Goal: Task Accomplishment & Management: Manage account settings

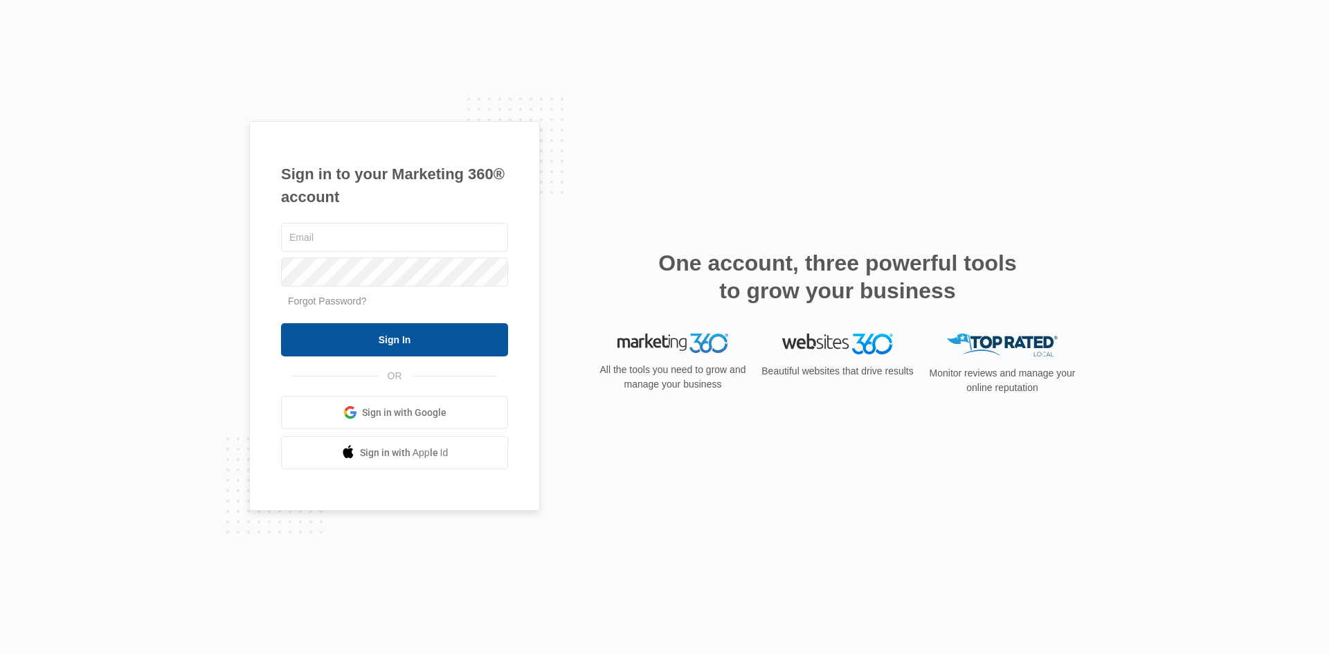
type input "[EMAIL_ADDRESS][DOMAIN_NAME]"
click at [390, 339] on input "Sign In" at bounding box center [394, 339] width 227 height 33
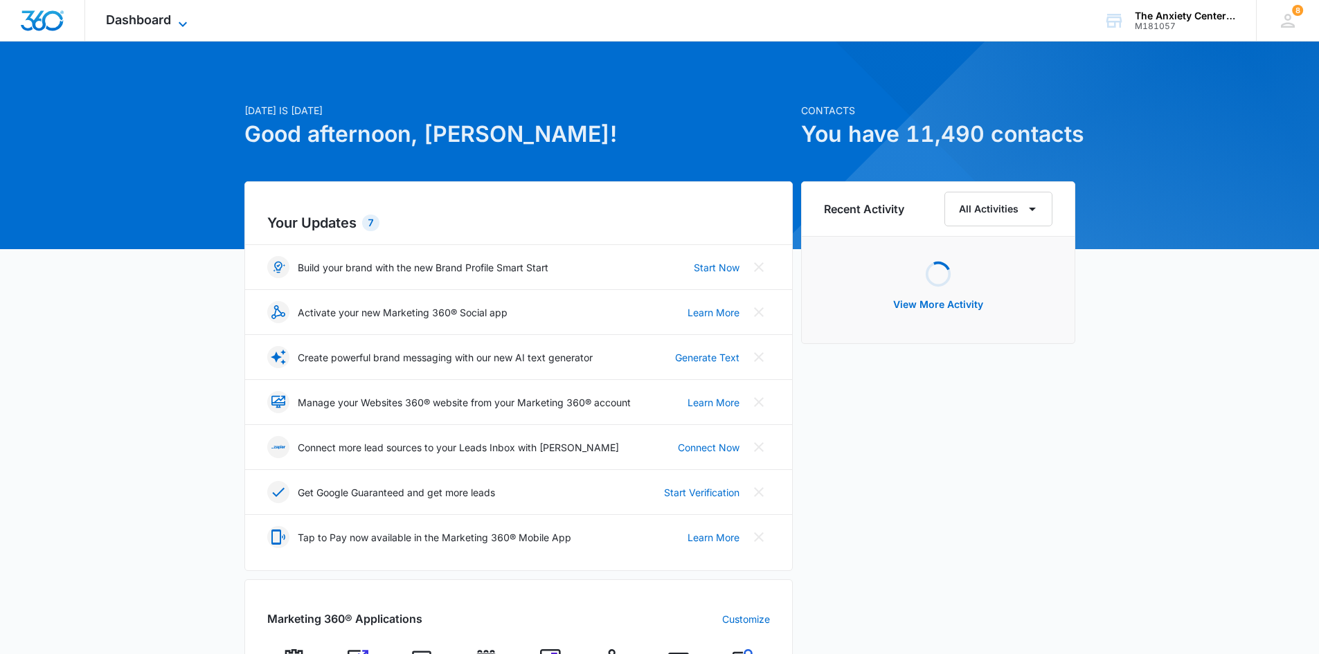
click at [183, 26] on icon at bounding box center [183, 23] width 8 height 5
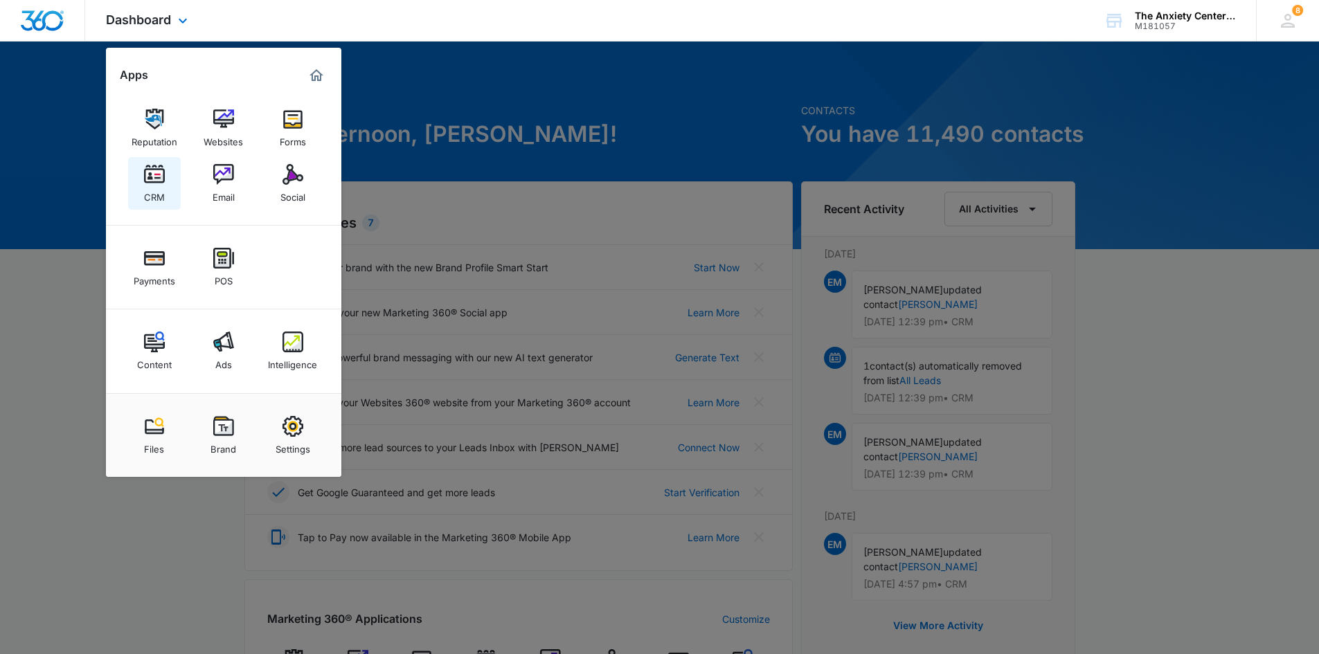
click at [140, 183] on link "CRM" at bounding box center [154, 183] width 53 height 53
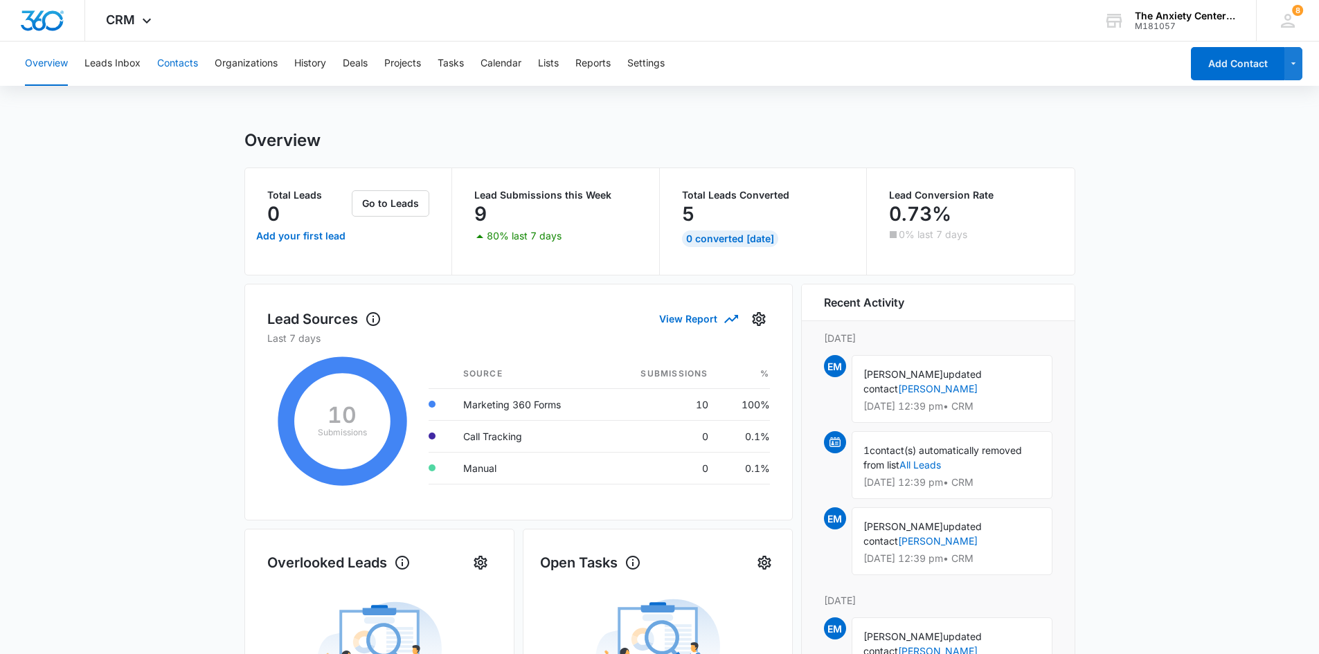
click at [174, 62] on button "Contacts" at bounding box center [177, 64] width 41 height 44
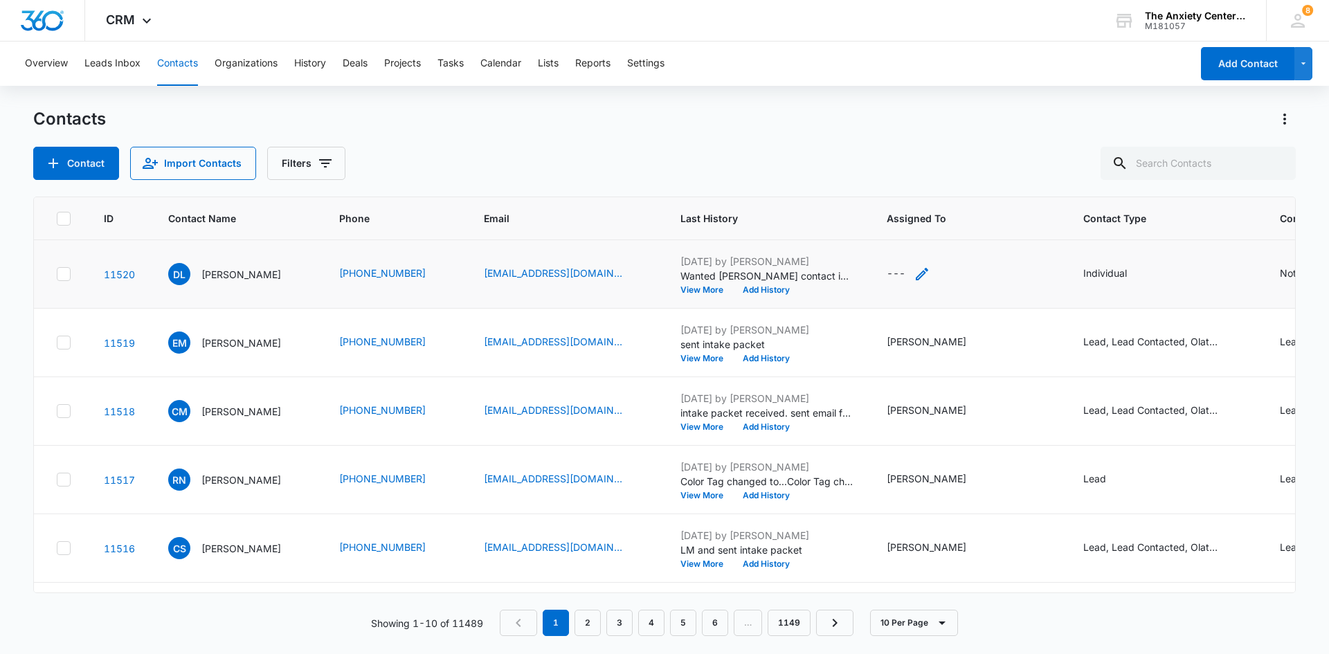
click at [928, 272] on icon "Assigned To - - Select to Edit Field" at bounding box center [922, 274] width 12 height 12
click at [914, 190] on div at bounding box center [903, 185] width 56 height 17
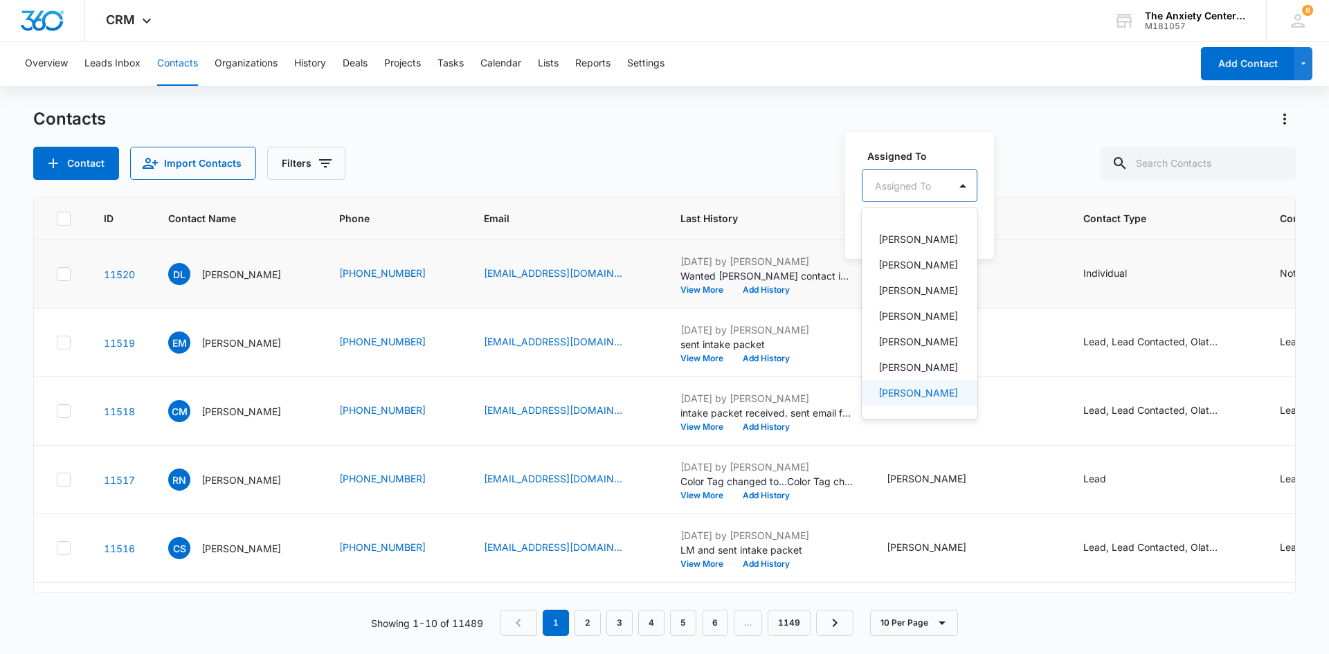
click at [899, 387] on p "[PERSON_NAME]" at bounding box center [918, 393] width 80 height 15
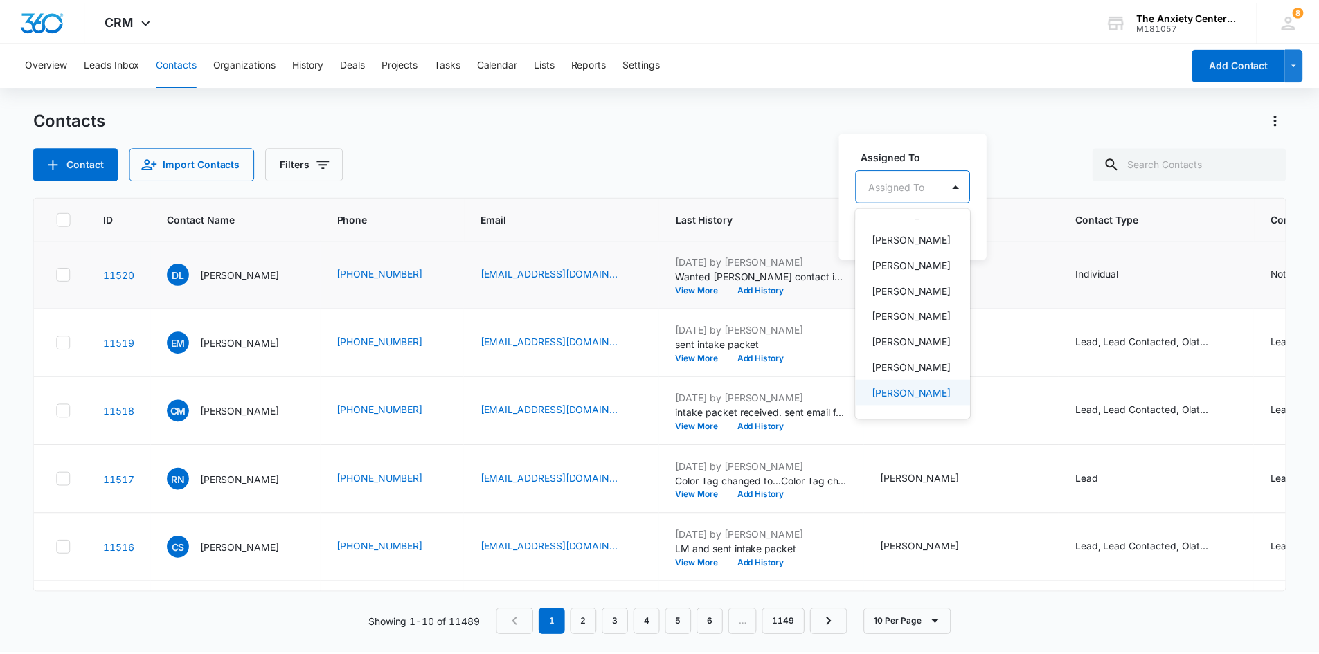
scroll to position [370, 0]
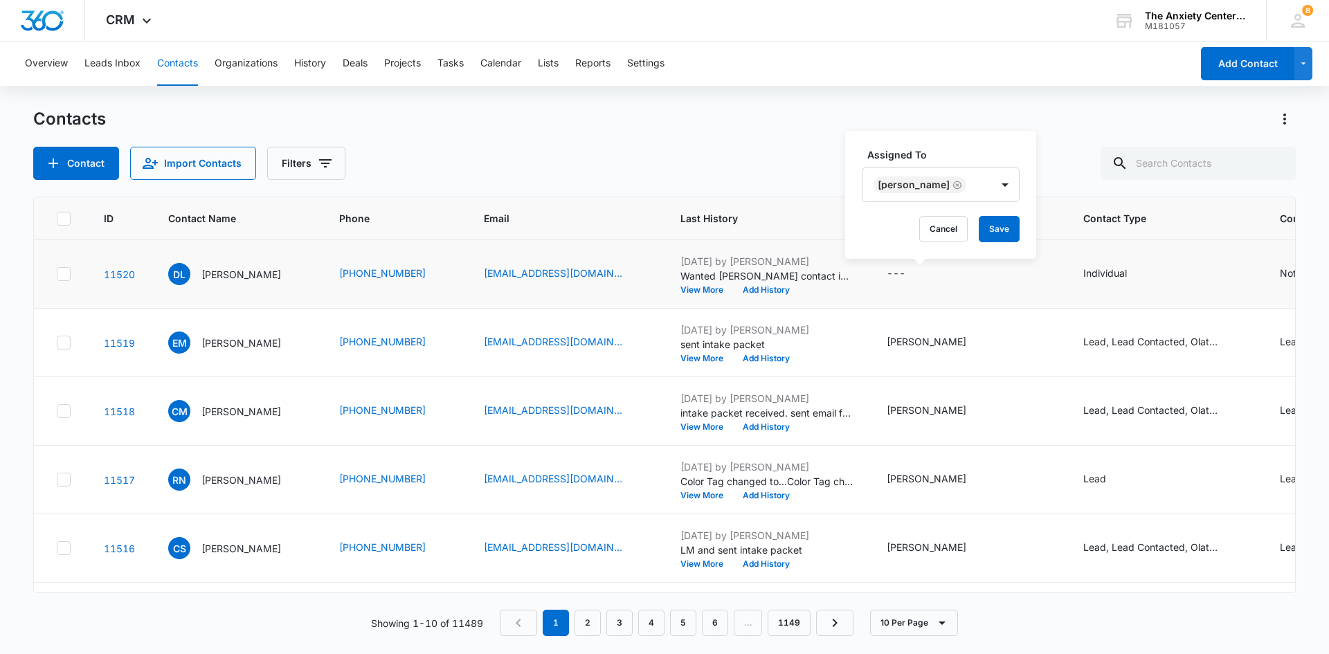
click at [964, 141] on div "Assigned To [PERSON_NAME] Save" at bounding box center [940, 195] width 191 height 128
click at [1002, 228] on button "Save" at bounding box center [999, 229] width 41 height 26
click at [703, 288] on button "View More" at bounding box center [706, 290] width 53 height 8
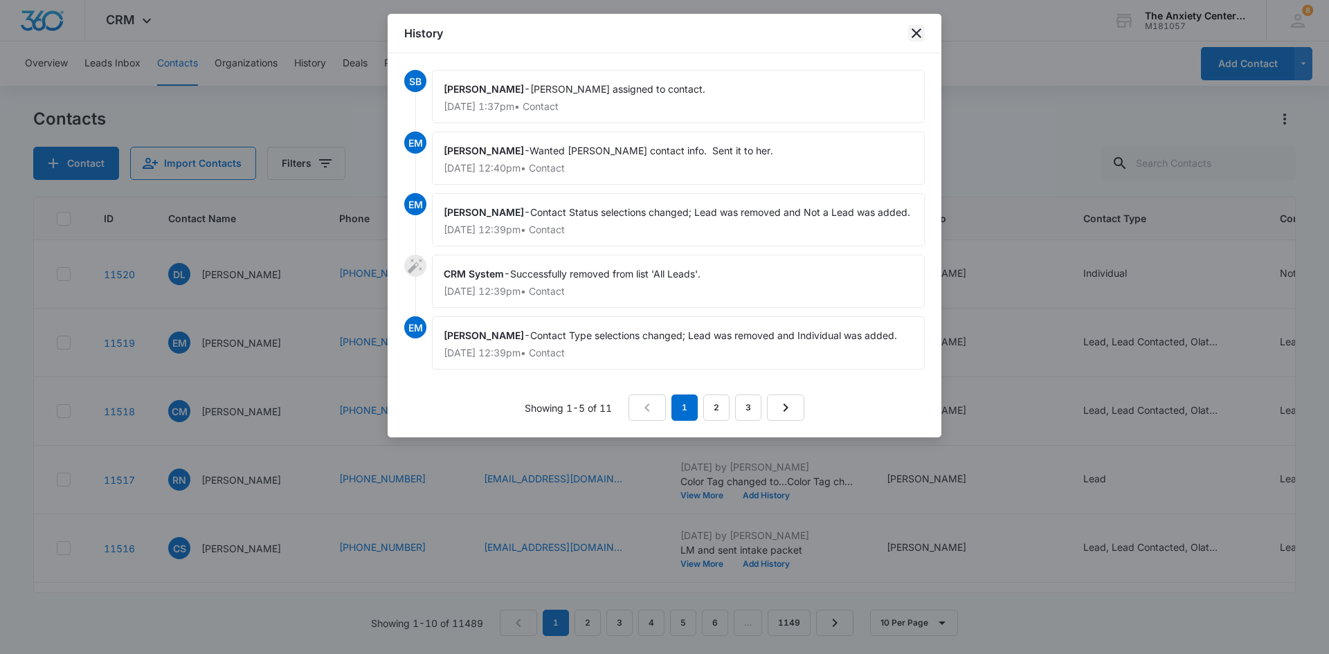
click at [914, 35] on icon "close" at bounding box center [917, 33] width 10 height 10
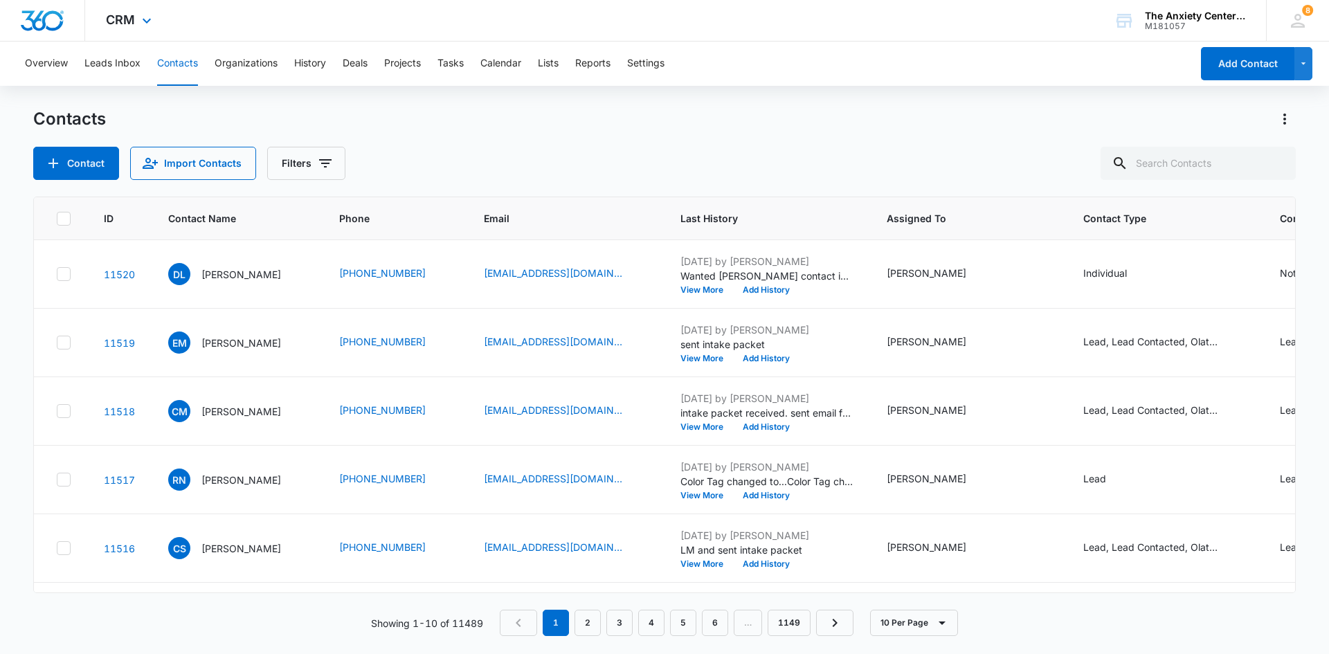
drag, startPoint x: 143, startPoint y: 20, endPoint x: 154, endPoint y: 39, distance: 22.1
click at [143, 20] on icon at bounding box center [146, 20] width 17 height 17
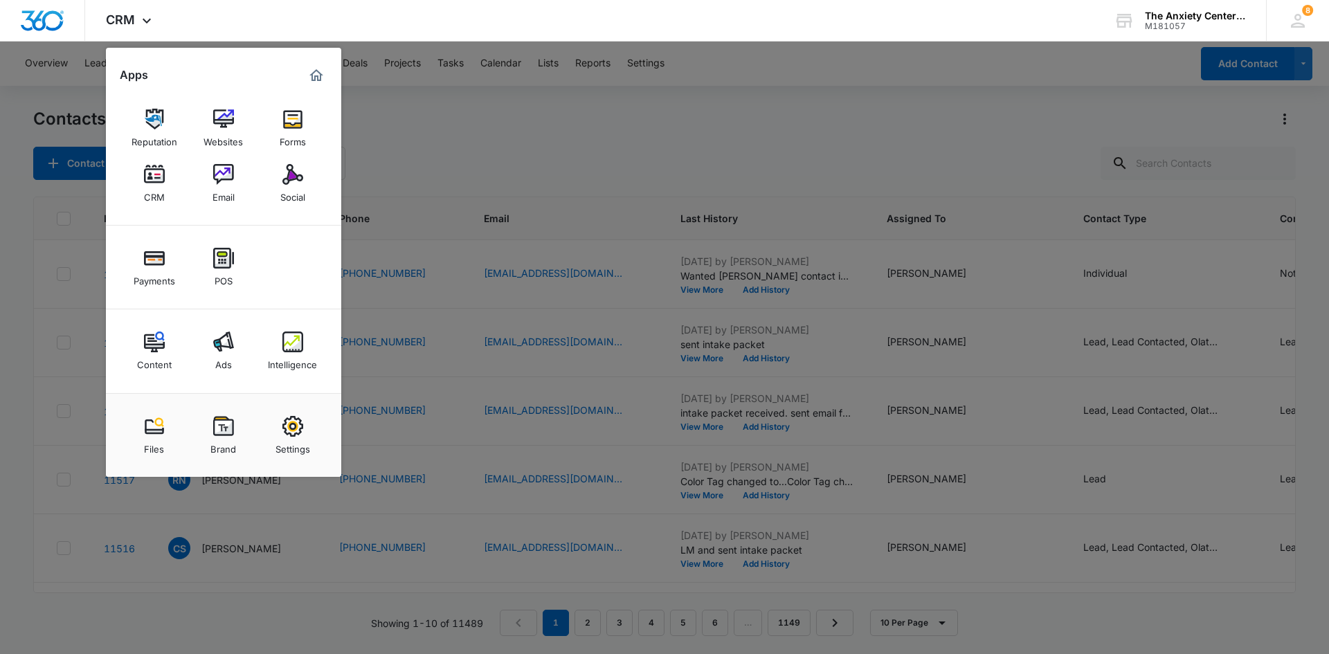
drag, startPoint x: 289, startPoint y: 334, endPoint x: 469, endPoint y: 130, distance: 272.6
click at [289, 334] on img at bounding box center [292, 342] width 21 height 21
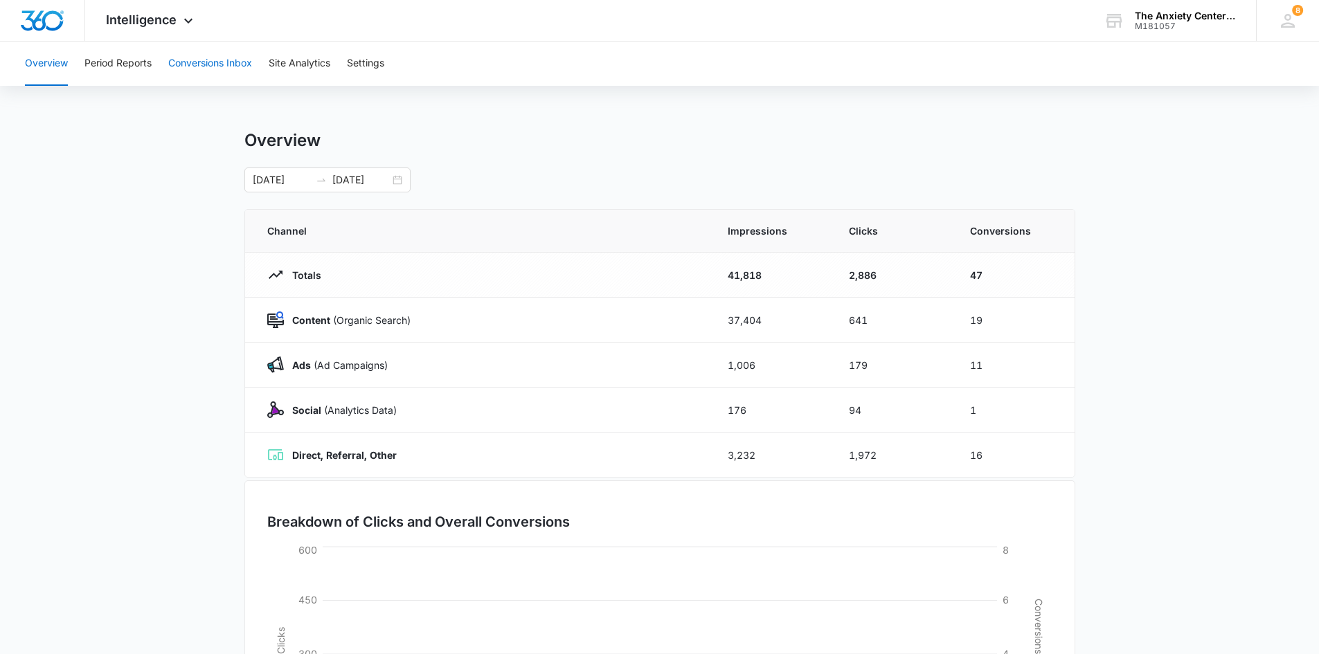
click at [226, 61] on button "Conversions Inbox" at bounding box center [210, 64] width 84 height 44
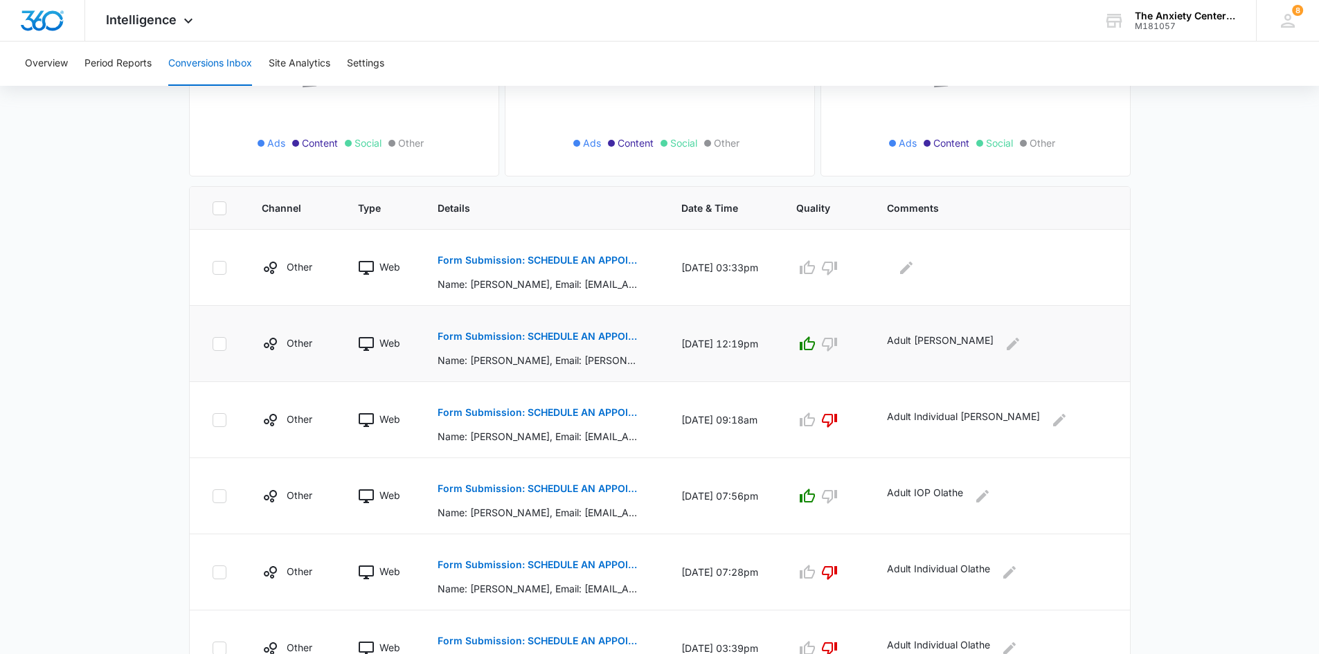
scroll to position [208, 0]
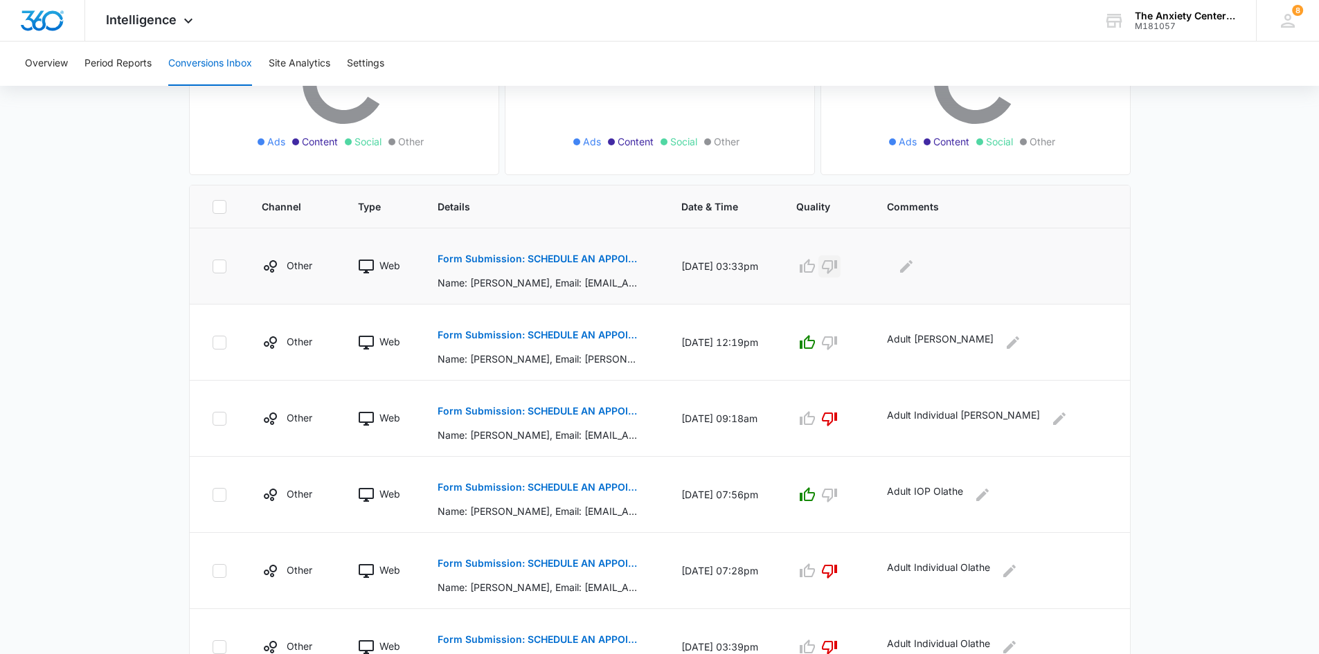
click at [837, 270] on icon "button" at bounding box center [829, 267] width 15 height 14
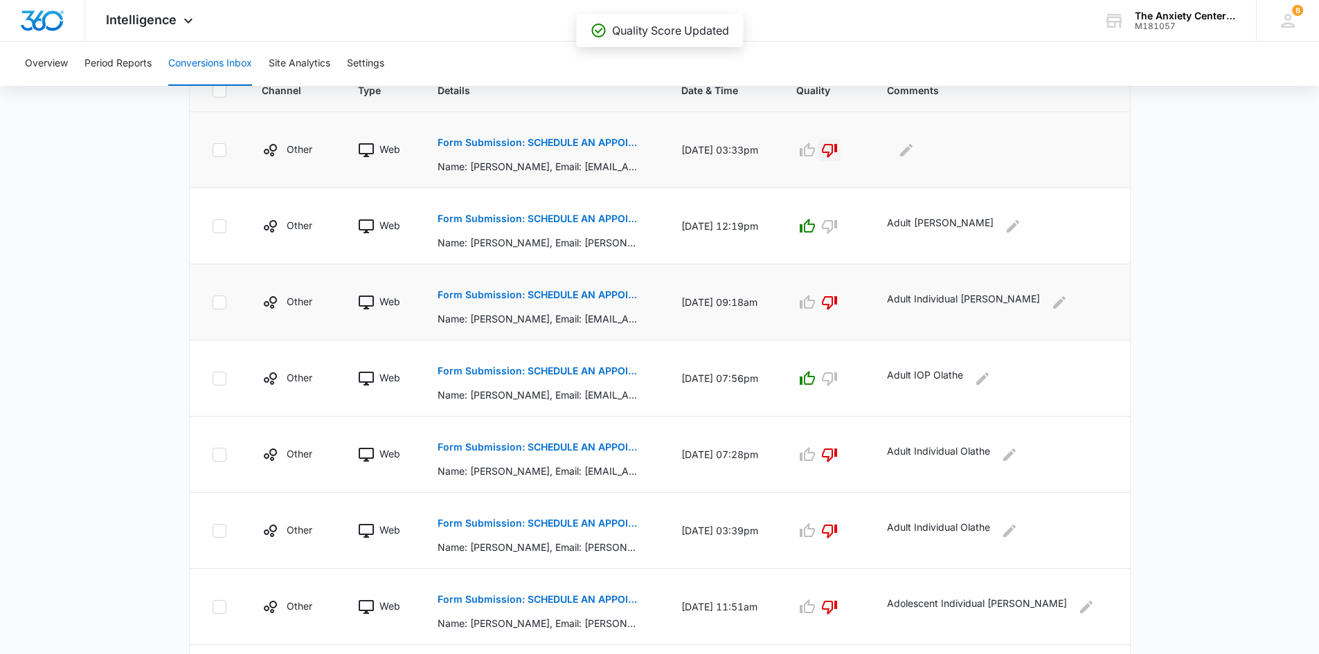
scroll to position [346, 0]
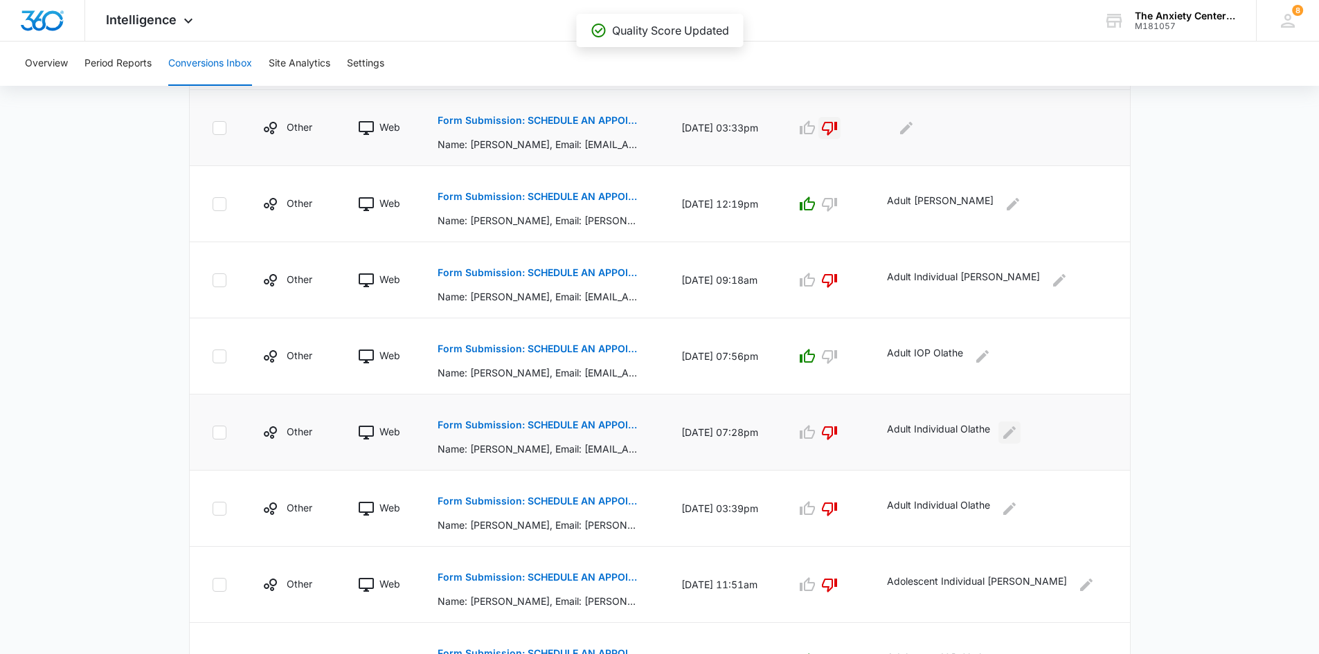
click at [1017, 435] on icon "Edit Comments" at bounding box center [1009, 432] width 17 height 17
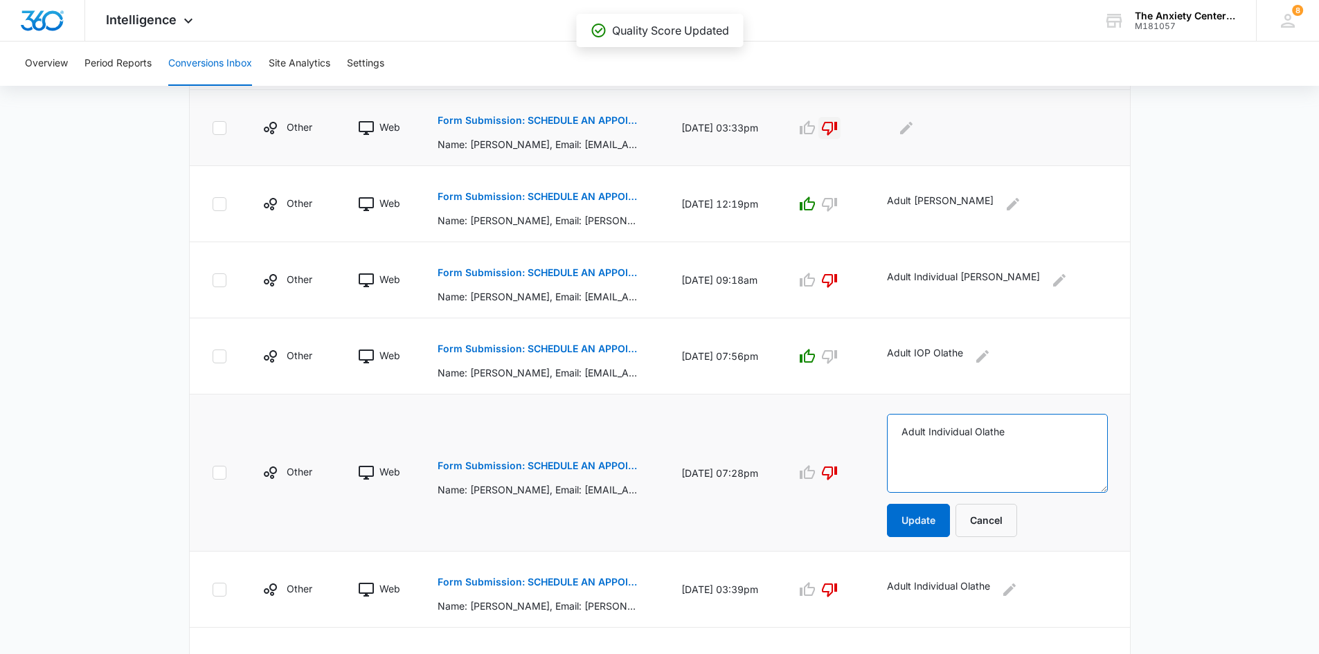
drag, startPoint x: 936, startPoint y: 432, endPoint x: 1055, endPoint y: 433, distance: 119.7
click at [1055, 433] on textarea "Adult Individual Olathe" at bounding box center [997, 453] width 221 height 79
click at [1010, 528] on button "Cancel" at bounding box center [986, 520] width 62 height 33
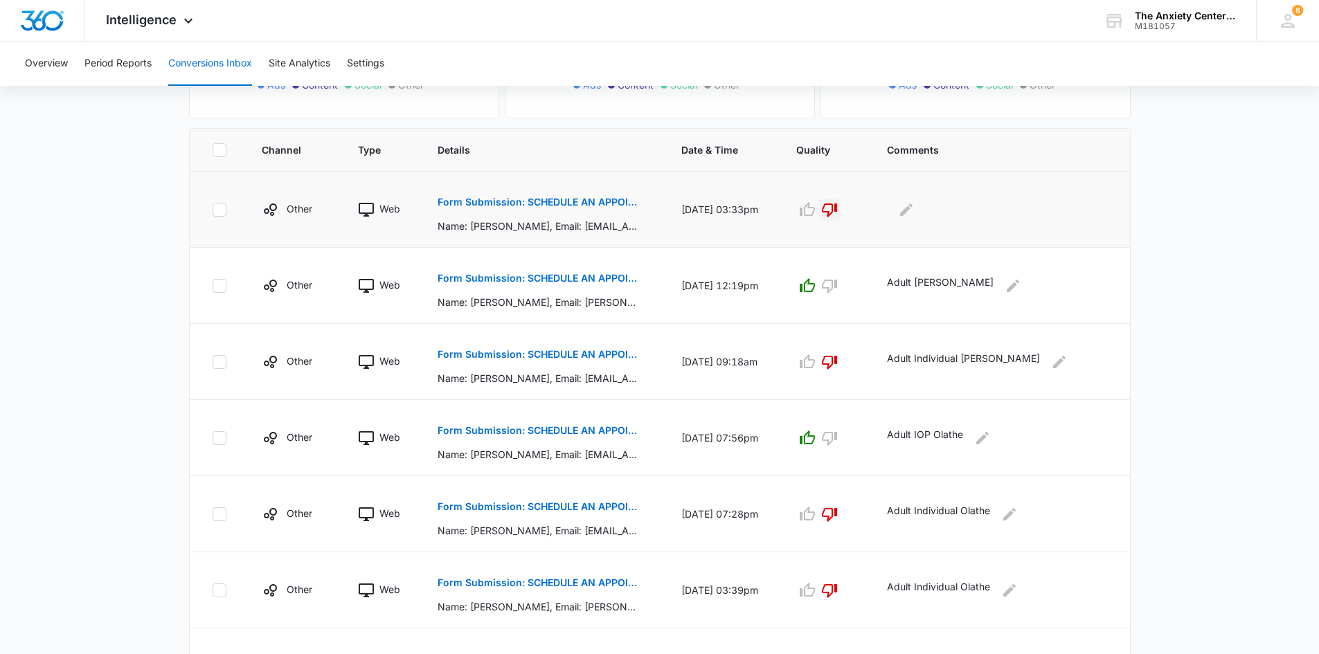
scroll to position [69, 0]
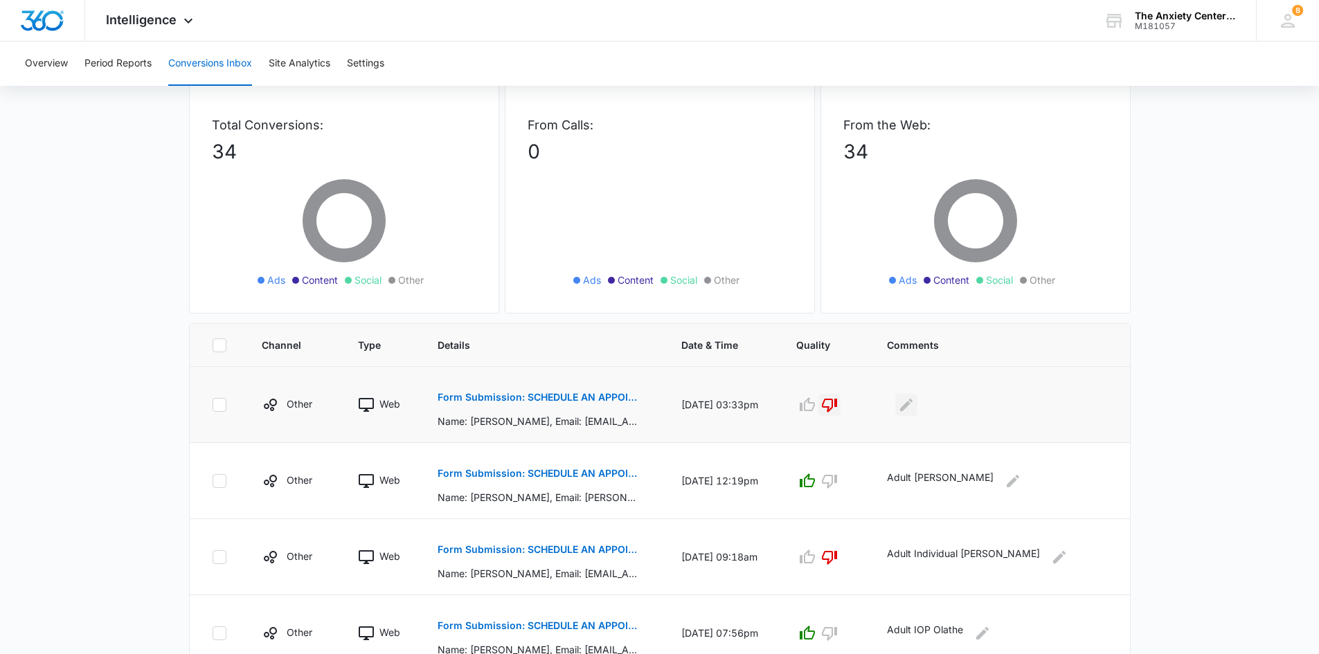
click at [917, 414] on button "Edit Comments" at bounding box center [906, 405] width 22 height 22
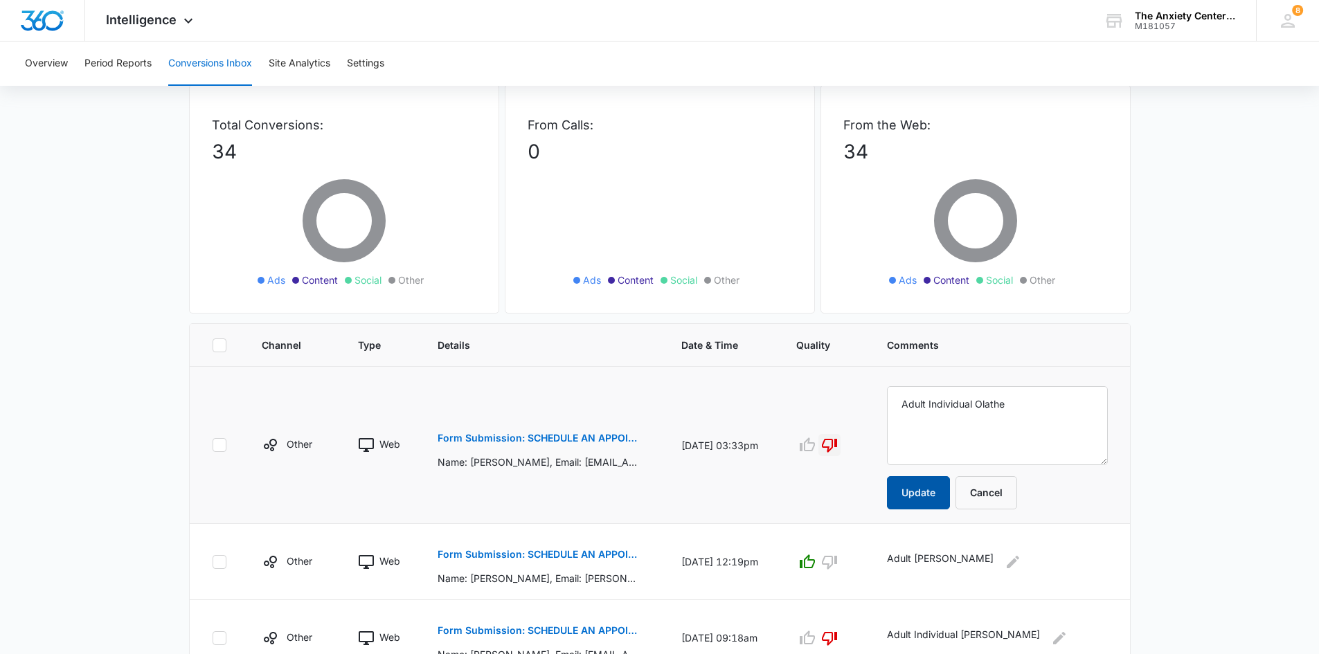
type textarea "Adult Individual Olathe"
click at [943, 491] on button "Update" at bounding box center [918, 492] width 63 height 33
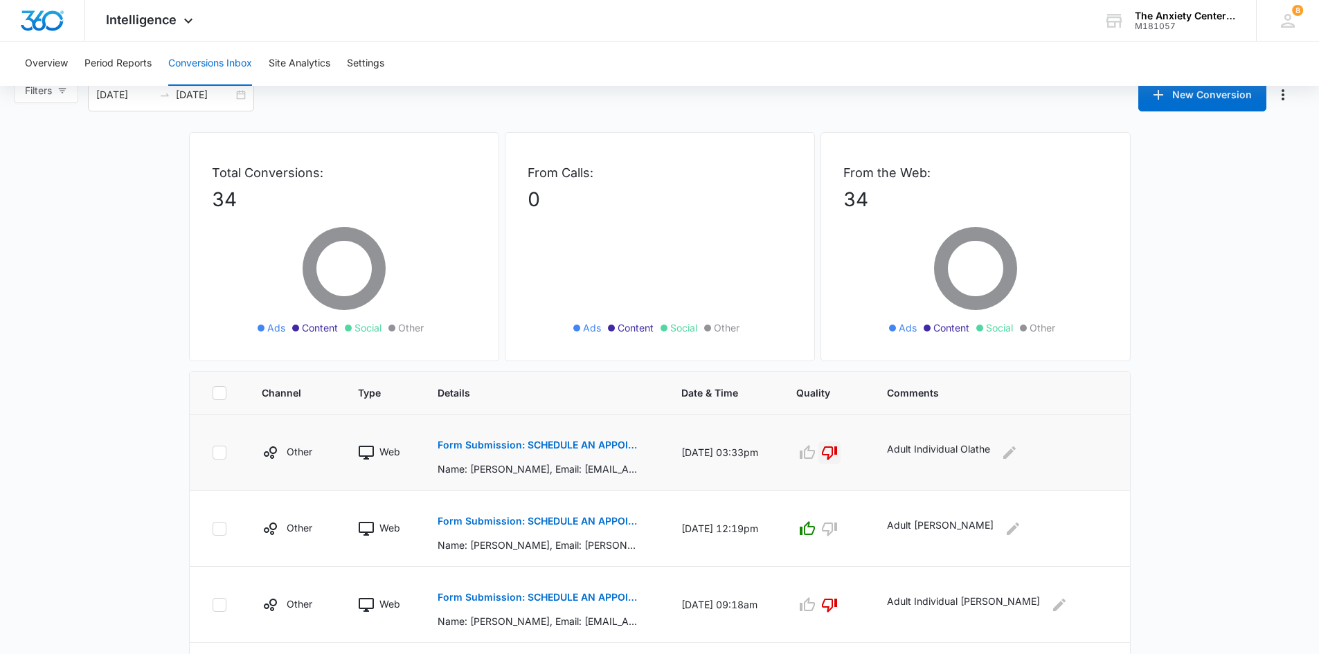
scroll to position [0, 0]
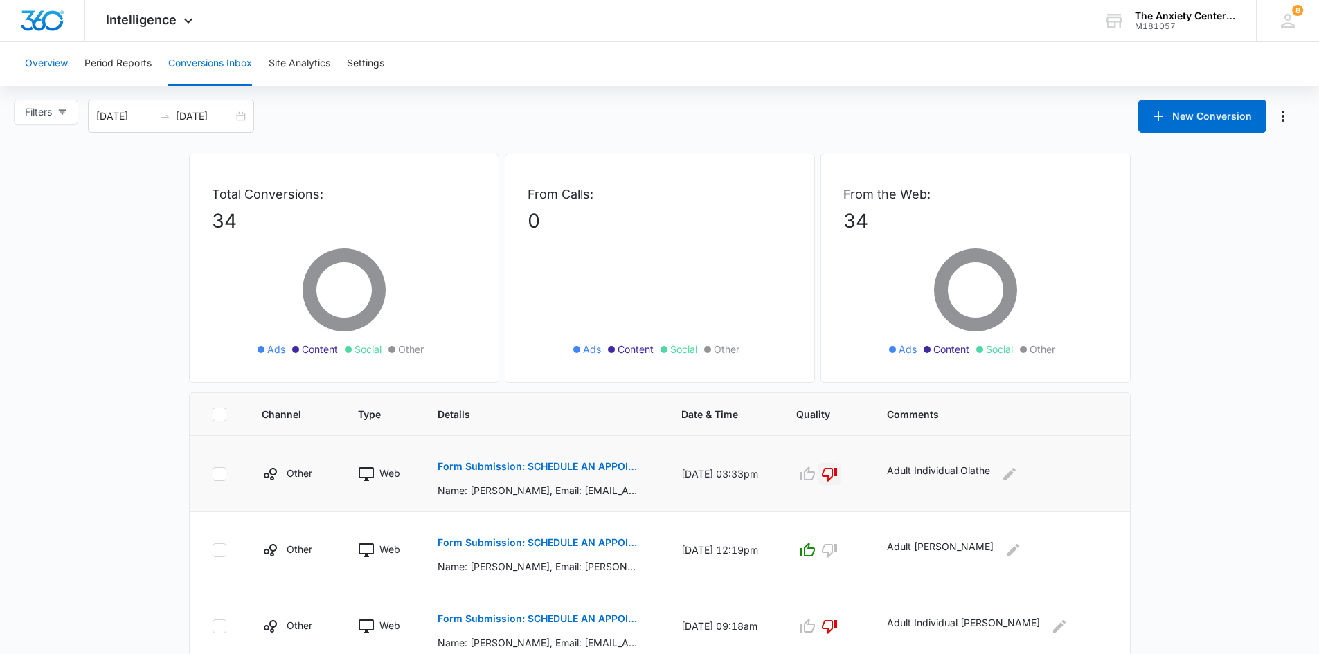
click at [41, 51] on button "Overview" at bounding box center [46, 64] width 43 height 44
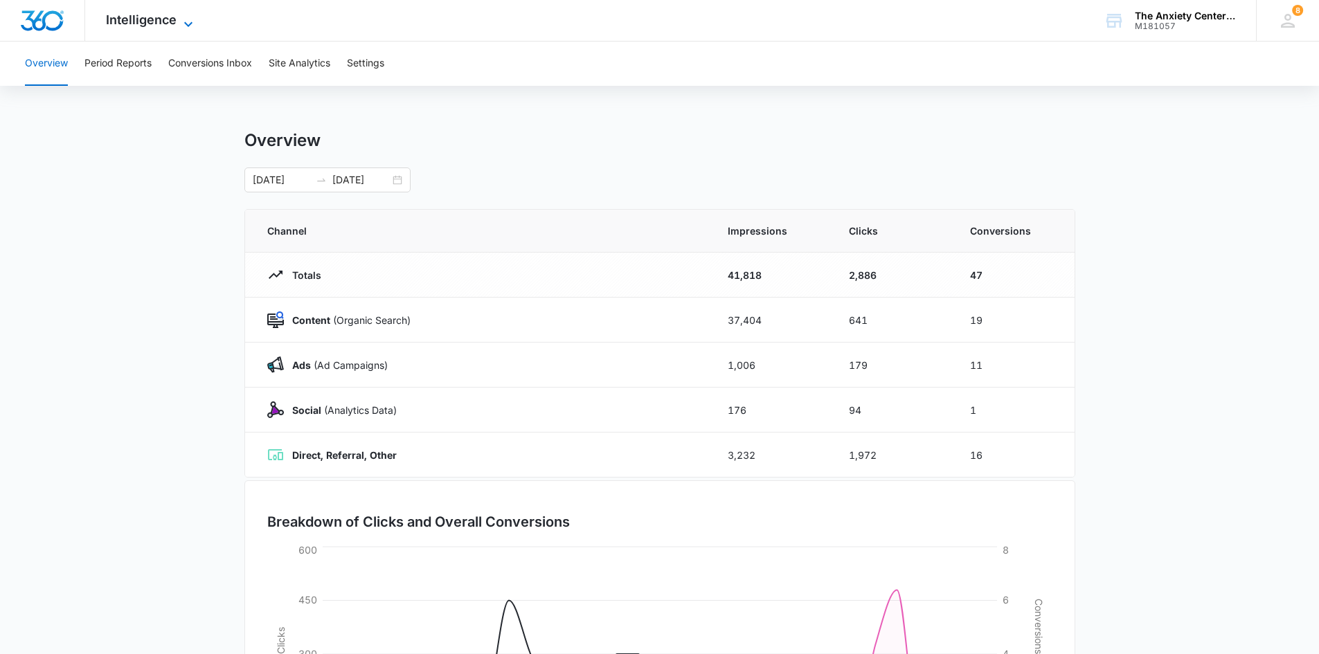
click at [188, 19] on icon at bounding box center [188, 24] width 17 height 17
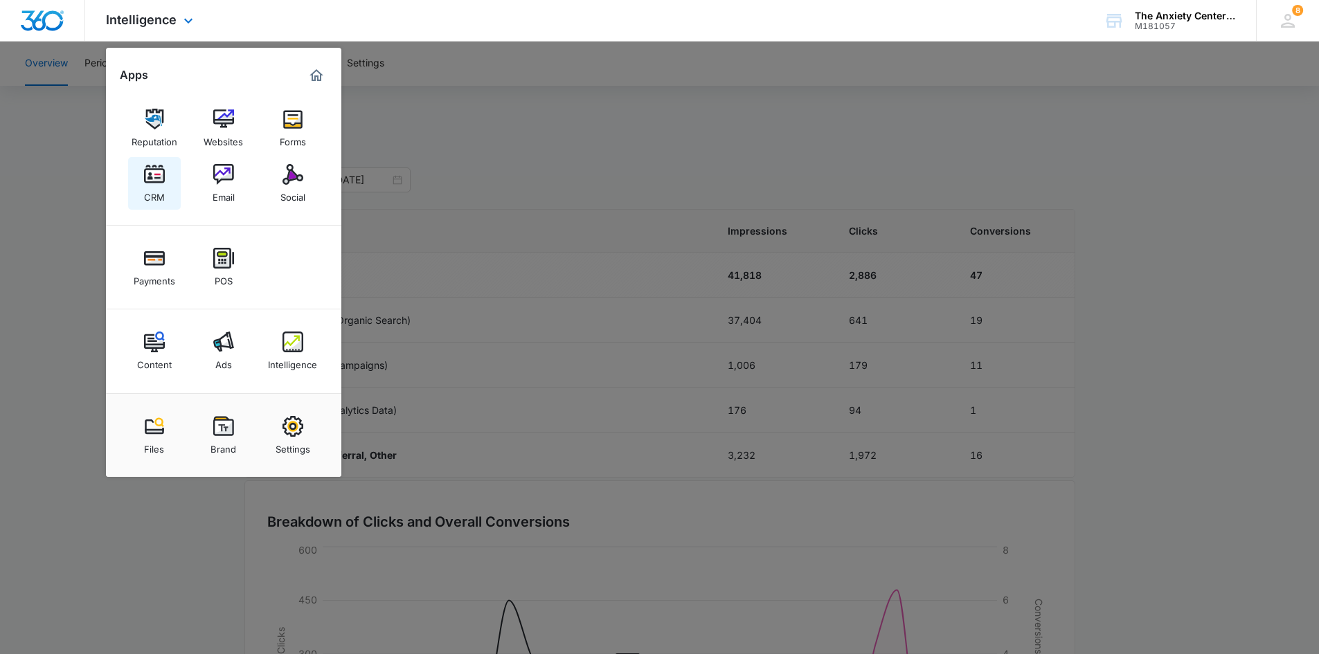
click at [158, 188] on div "CRM" at bounding box center [154, 194] width 21 height 18
